Goal: Task Accomplishment & Management: Manage account settings

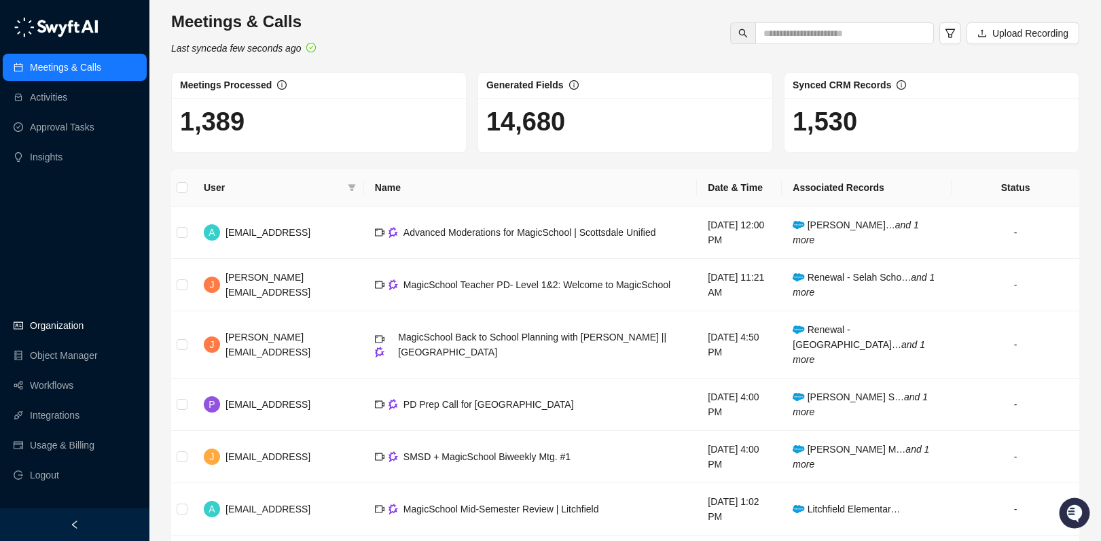
click at [64, 325] on link "Organization" at bounding box center [57, 325] width 54 height 27
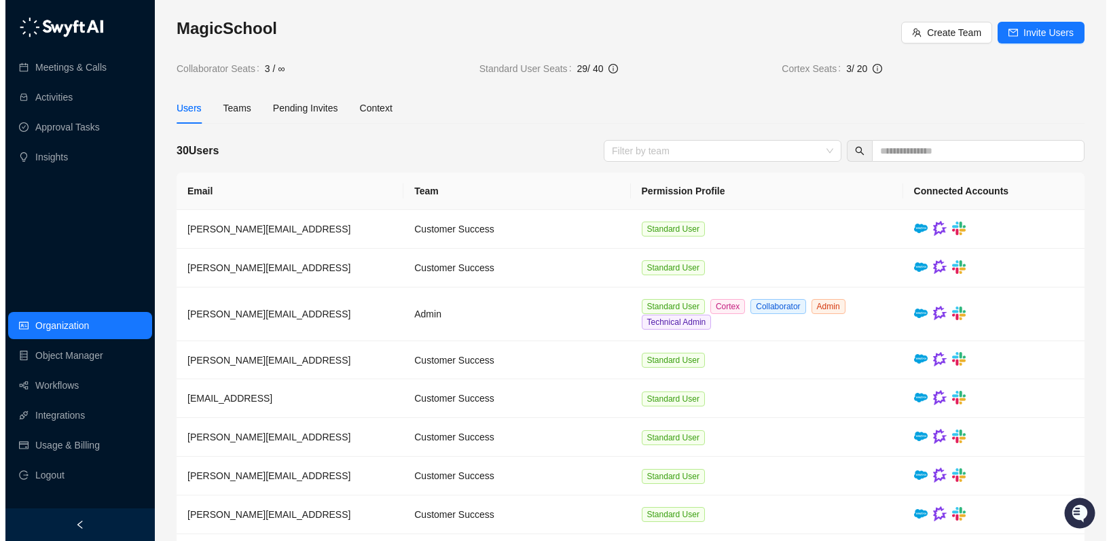
scroll to position [2, 0]
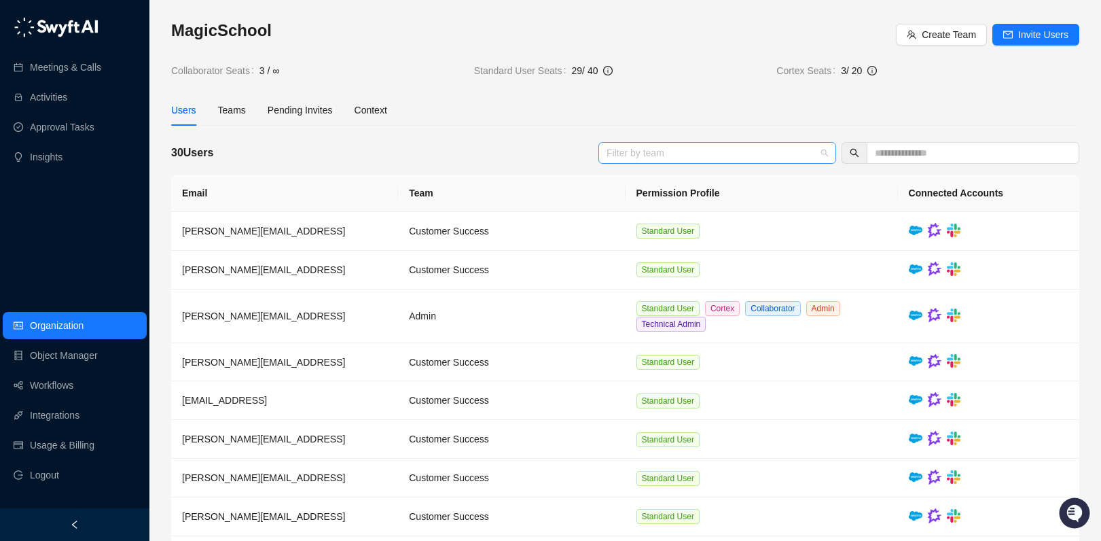
click at [716, 152] on div at bounding box center [710, 152] width 218 height 10
type input "******"
drag, startPoint x: 710, startPoint y: 154, endPoint x: 706, endPoint y: 148, distance: 7.3
click at [711, 154] on div "[PERSON_NAME]" at bounding box center [710, 152] width 218 height 10
click at [681, 149] on div at bounding box center [710, 152] width 218 height 10
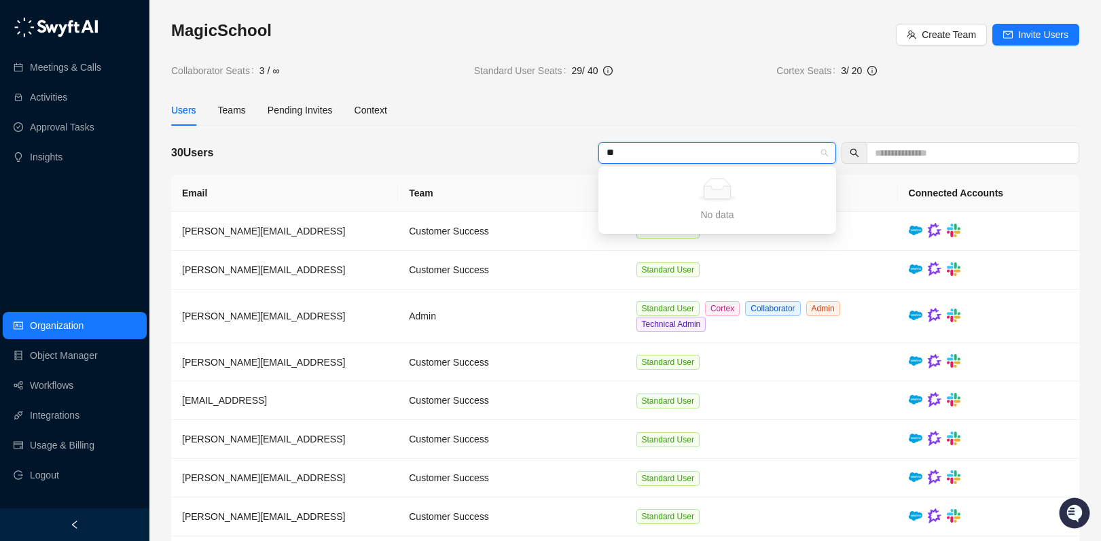
type input "*"
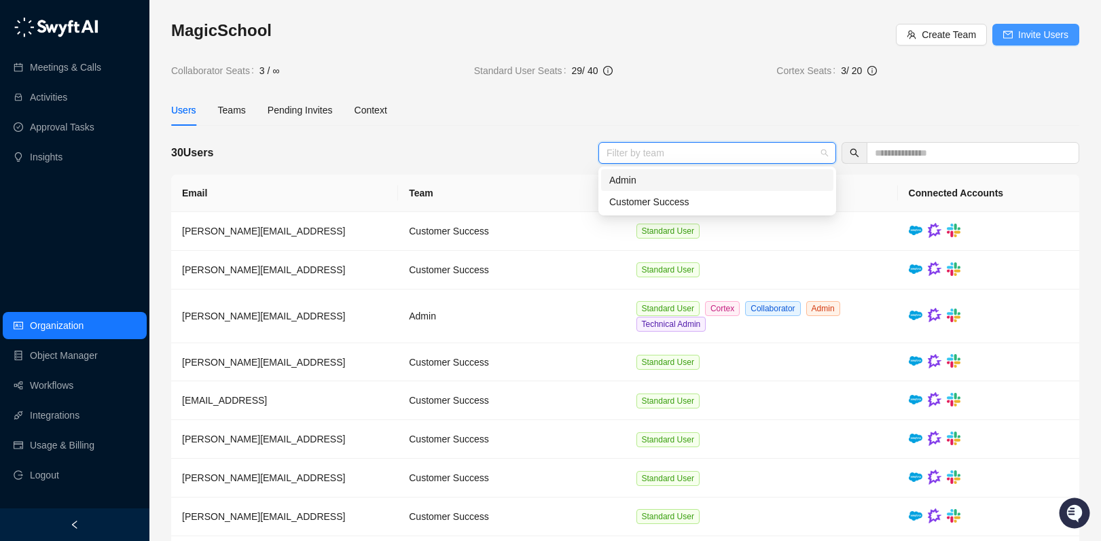
click at [1044, 34] on span "Invite Users" at bounding box center [1043, 34] width 50 height 15
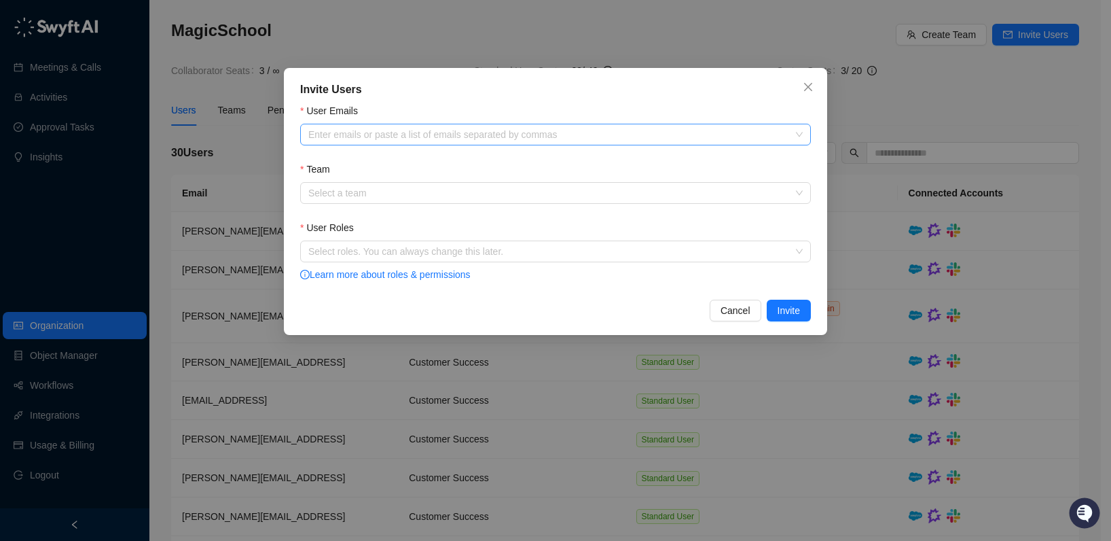
click at [425, 130] on div at bounding box center [548, 135] width 491 height 10
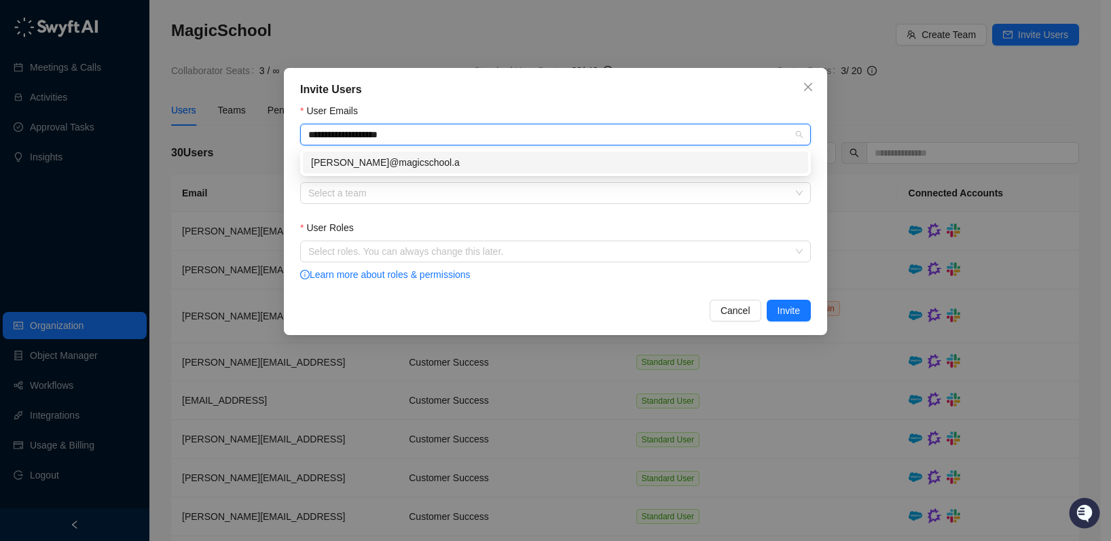
type input "**********"
click at [474, 161] on div "[PERSON_NAME][EMAIL_ADDRESS]" at bounding box center [555, 162] width 489 height 15
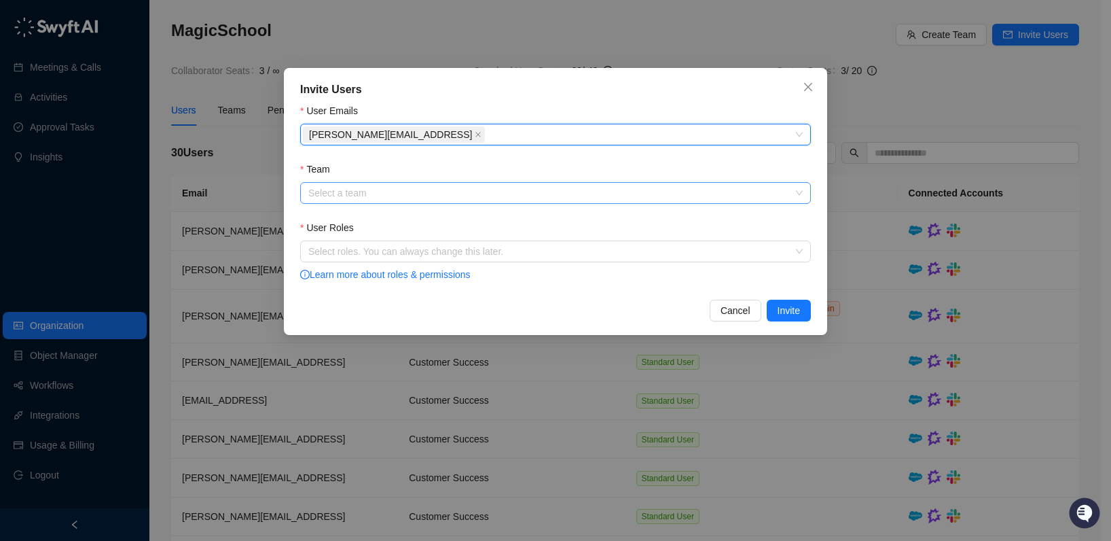
click at [423, 188] on input "Team" at bounding box center [551, 193] width 486 height 20
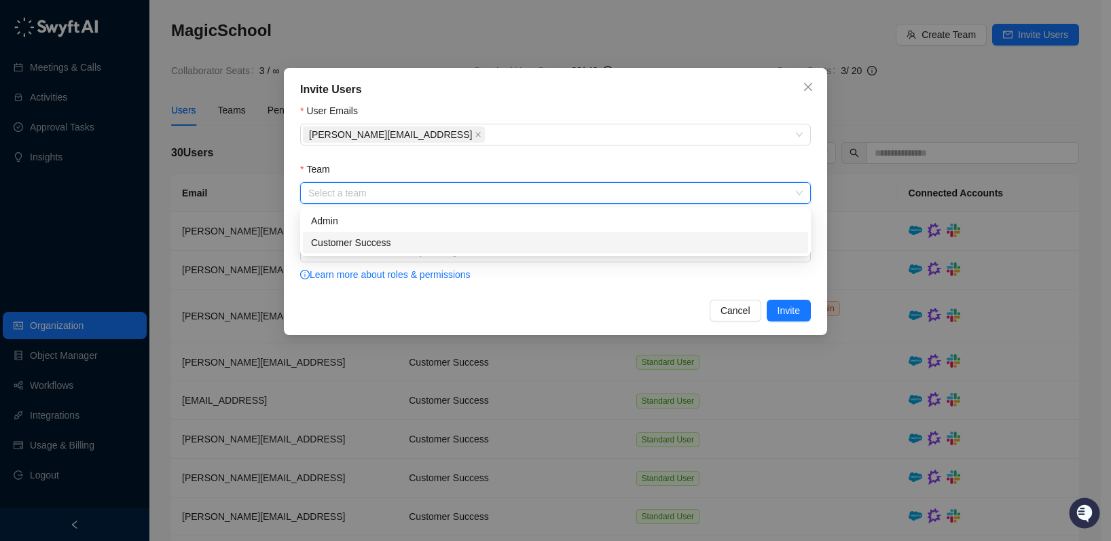
click at [431, 239] on div "Customer Success" at bounding box center [555, 242] width 489 height 15
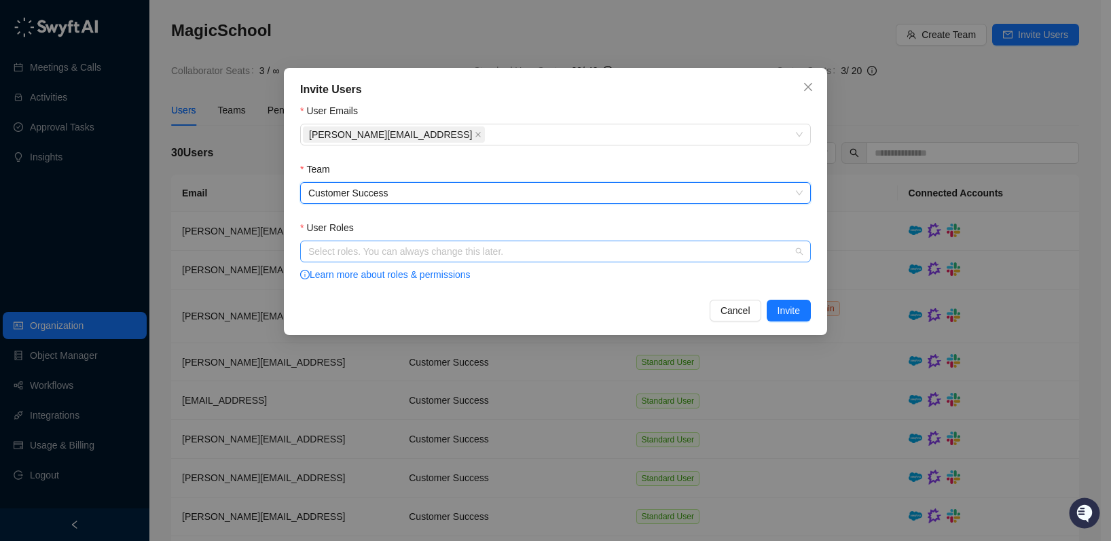
click at [576, 254] on div at bounding box center [548, 252] width 491 height 10
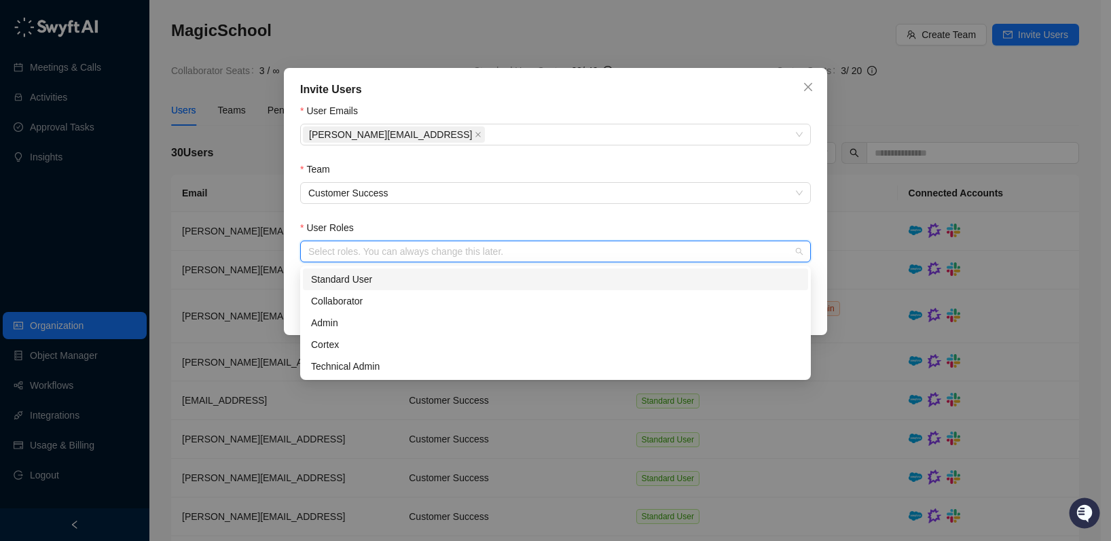
click at [488, 281] on div "Standard User" at bounding box center [555, 279] width 489 height 15
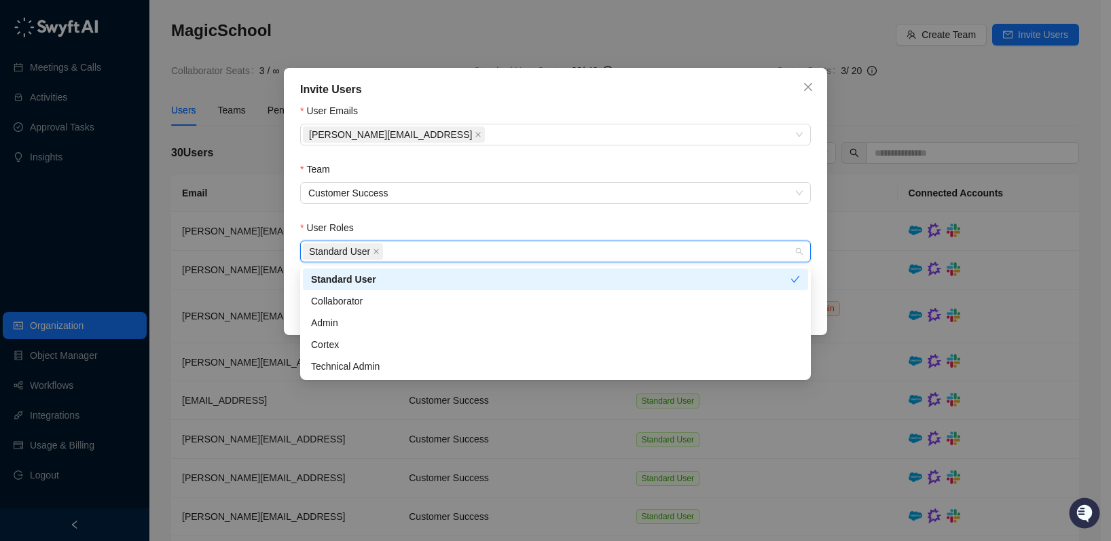
click at [707, 216] on form "User Emails [PERSON_NAME][EMAIL_ADDRESS] Team Customer Success User Roles Stand…" at bounding box center [555, 193] width 511 height 180
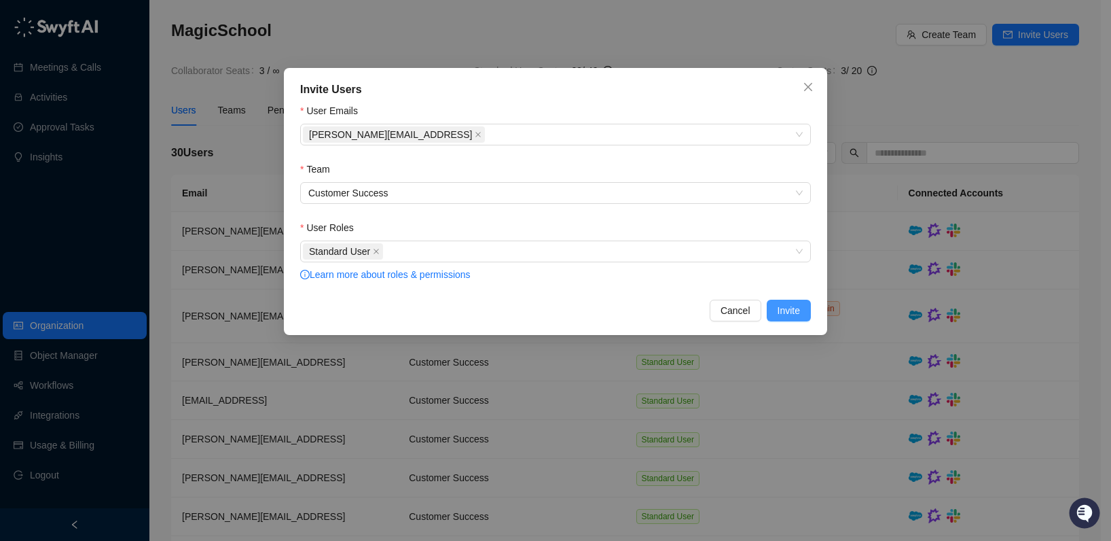
click at [788, 312] on span "Invite" at bounding box center [789, 310] width 22 height 15
